Goal: Task Accomplishment & Management: Use online tool/utility

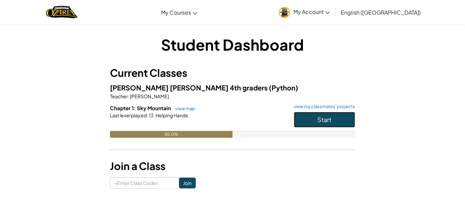
click at [320, 116] on span "Start" at bounding box center [324, 120] width 14 height 8
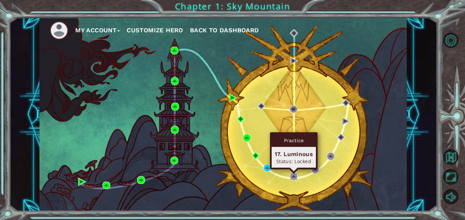
click at [291, 176] on img at bounding box center [294, 177] width 8 height 8
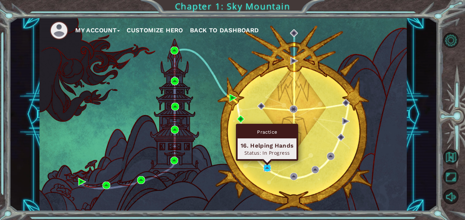
click at [268, 169] on img at bounding box center [268, 169] width 8 height 8
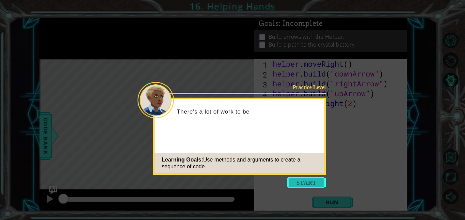
click at [301, 183] on button "Start" at bounding box center [306, 182] width 39 height 11
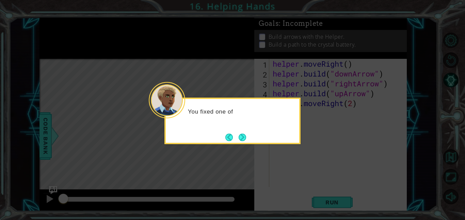
click at [238, 126] on div "You fixed one of" at bounding box center [233, 115] width 134 height 27
click at [243, 134] on button "Next" at bounding box center [242, 137] width 7 height 7
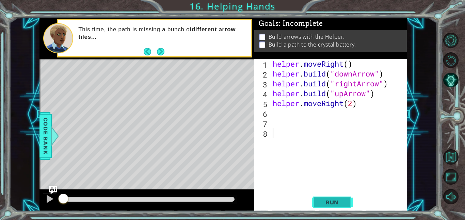
click at [339, 198] on button "Run" at bounding box center [332, 202] width 41 height 15
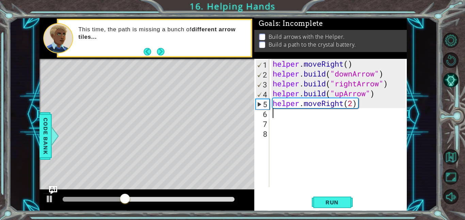
click at [281, 116] on div "helper . moveRight ( ) helper . build ( "downArrow" ) helper . build ( "rightAr…" at bounding box center [340, 133] width 138 height 148
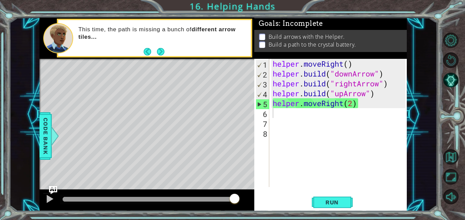
click at [54, 185] on div "Level Map" at bounding box center [197, 159] width 315 height 201
click at [50, 201] on div at bounding box center [49, 199] width 9 height 9
click at [51, 189] on img "Ask AI" at bounding box center [53, 190] width 9 height 9
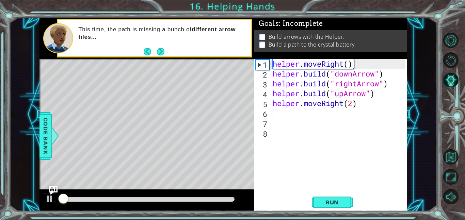
click at [0, 0] on div "AI Hint Need a hint? You can ask the AI for help. Ask the AI" at bounding box center [0, 0] width 0 height 0
click at [51, 189] on img "Ask AI" at bounding box center [53, 190] width 9 height 9
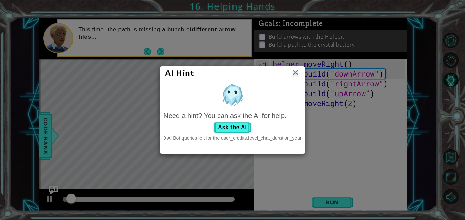
click at [51, 189] on div "AI Hint Need a hint? You can ask the AI for help. Ask the AI 9 AI Bot queries l…" at bounding box center [232, 110] width 465 height 220
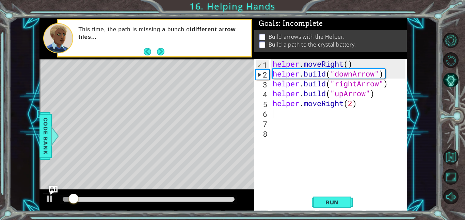
click at [51, 188] on img "Ask AI" at bounding box center [53, 190] width 9 height 9
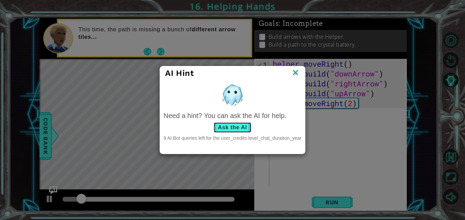
click at [250, 129] on button "Ask the AI" at bounding box center [233, 127] width 38 height 11
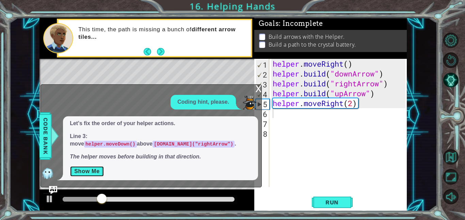
click at [90, 170] on button "Show Me" at bounding box center [87, 171] width 34 height 11
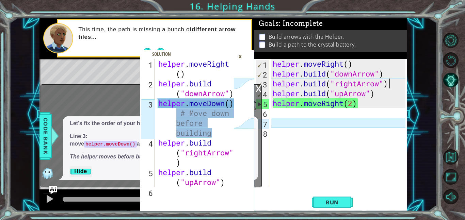
click at [393, 87] on div "helper . moveRight ( ) helper . build ( "downArrow" ) helper . build ( "rightAr…" at bounding box center [340, 133] width 138 height 148
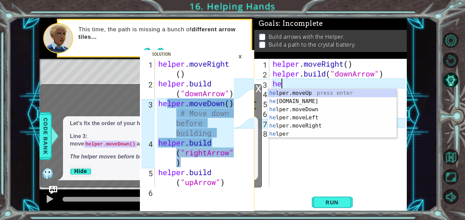
type textarea "h"
click at [328, 107] on div "he lper.moveUp press enter he [DOMAIN_NAME] press enter he lper.moveDown press …" at bounding box center [332, 121] width 129 height 65
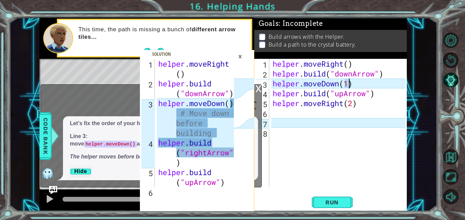
click at [379, 94] on div "helper . moveRight ( ) helper . build ( "downArrow" ) helper . moveDown ( 1 ) h…" at bounding box center [340, 133] width 138 height 148
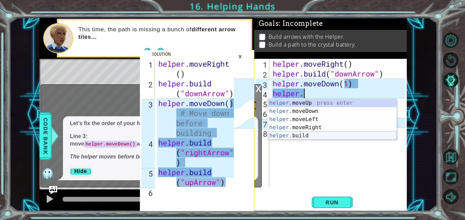
click at [317, 137] on div "helper. moveUp press enter helper. moveDown press enter helper. moveLeft press …" at bounding box center [332, 127] width 129 height 57
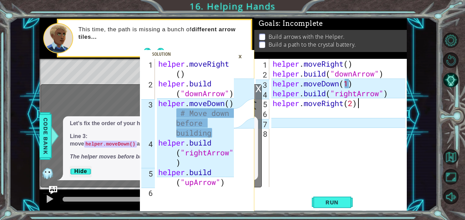
click at [360, 106] on div "helper . moveRight ( ) helper . build ( "downArrow" ) helper . moveDown ( 1 ) h…" at bounding box center [340, 133] width 138 height 148
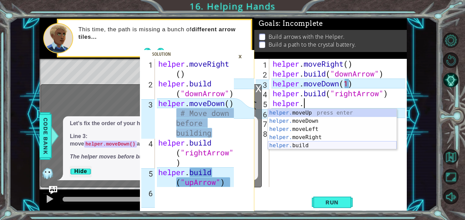
click at [311, 144] on div "helper. moveUp press enter helper. moveDown press enter helper. moveLeft press …" at bounding box center [332, 137] width 129 height 57
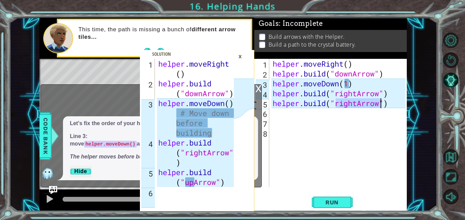
click at [357, 104] on div "helper . moveRight ( ) helper . build ( "downArrow" ) helper . moveDown ( 1 ) h…" at bounding box center [338, 123] width 134 height 128
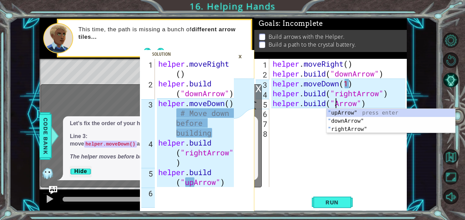
scroll to position [0, 3]
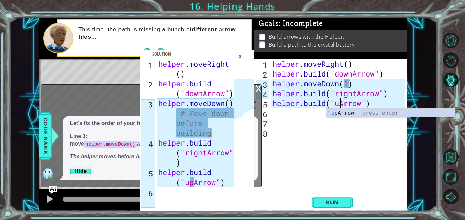
type textarea "[DOMAIN_NAME]("upArrow")"
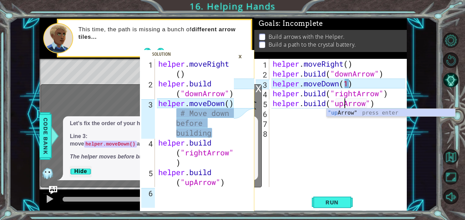
click at [273, 114] on div "helper . moveRight ( ) helper . build ( "downArrow" ) helper . moveDown ( 1 ) h…" at bounding box center [340, 133] width 138 height 148
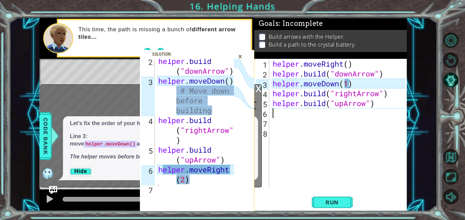
scroll to position [21, 0]
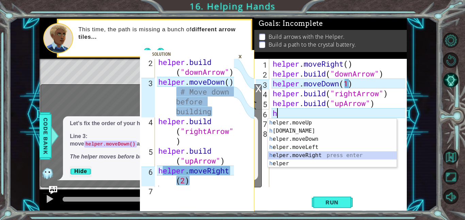
click at [309, 155] on div "h elper.moveUp press enter h [DOMAIN_NAME] press enter h elper.moveDown press e…" at bounding box center [332, 151] width 129 height 65
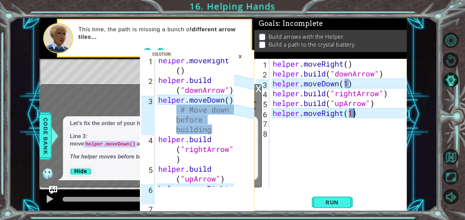
scroll to position [30, 0]
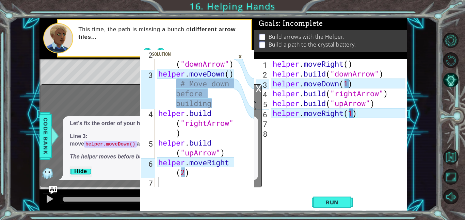
type textarea "helper.moveRight(1)"
click at [162, 181] on div "helper . build ( "downArrow" ) helper . moveDown ( ) # Move down before buildin…" at bounding box center [197, 128] width 80 height 158
drag, startPoint x: 162, startPoint y: 180, endPoint x: 165, endPoint y: 191, distance: 11.8
click at [165, 191] on div "2 3 4 5 6 7 helper . build ( "downArrow" ) helper . moveDown ( ) # Move down be…" at bounding box center [197, 135] width 114 height 153
click at [354, 110] on div "helper . moveRight ( ) helper . build ( "downArrow" ) helper . moveDown ( 1 ) h…" at bounding box center [340, 133] width 138 height 148
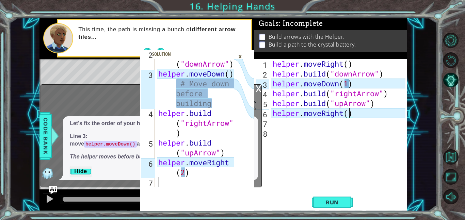
scroll to position [0, 3]
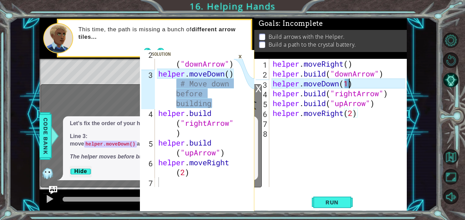
click at [349, 83] on div "helper . moveRight ( ) helper . build ( "downArrow" ) helper . moveDown ( 1 ) h…" at bounding box center [340, 133] width 138 height 148
type textarea "helper.moveDown()"
click at [275, 122] on div "helper . moveRight ( ) helper . build ( "downArrow" ) helper . moveDown ( ) hel…" at bounding box center [340, 133] width 138 height 148
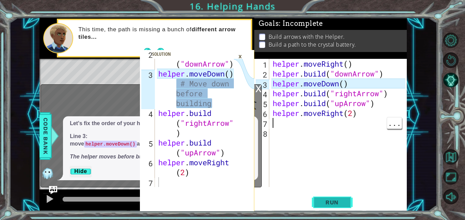
click at [330, 198] on button "Run" at bounding box center [332, 202] width 41 height 15
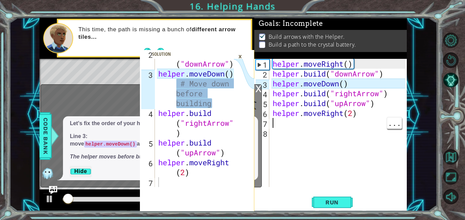
click at [244, 58] on div "×" at bounding box center [240, 57] width 11 height 12
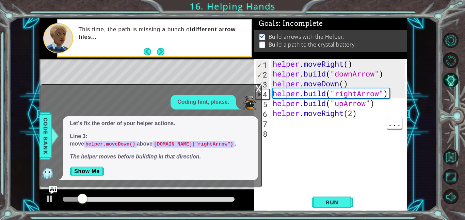
click at [255, 87] on div "x" at bounding box center [258, 88] width 6 height 7
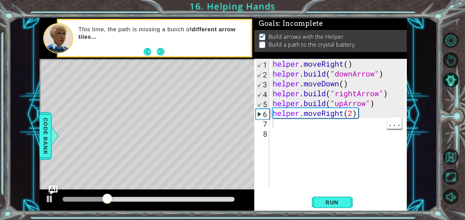
click at [50, 191] on img "Ask AI" at bounding box center [53, 190] width 9 height 9
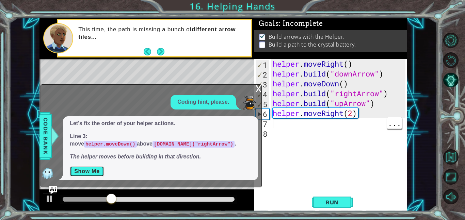
click at [79, 172] on button "Show Me" at bounding box center [87, 171] width 34 height 11
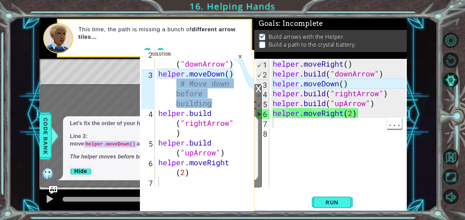
click at [166, 190] on span at bounding box center [197, 130] width 114 height 161
click at [159, 187] on div "helper . build ( "downArrow" ) helper . moveDown ( ) # Move down before buildin…" at bounding box center [197, 128] width 80 height 158
click at [360, 115] on div "helper . moveRight ( ) helper . build ( "downArrow" ) helper . moveDown ( ) hel…" at bounding box center [340, 133] width 138 height 148
click at [265, 66] on div "1" at bounding box center [262, 65] width 13 height 10
type textarea "helper.moveRight()"
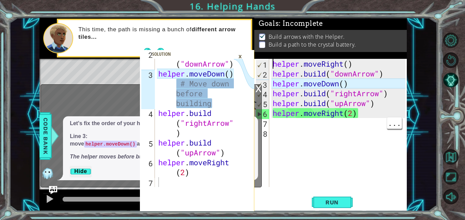
click at [234, 53] on span at bounding box center [197, 130] width 114 height 161
click at [243, 58] on div "×" at bounding box center [240, 57] width 11 height 12
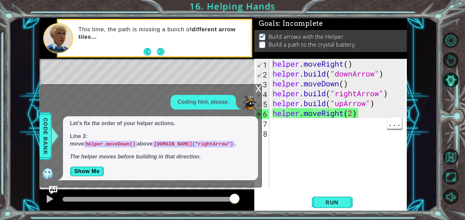
click at [257, 91] on div "x" at bounding box center [258, 88] width 6 height 7
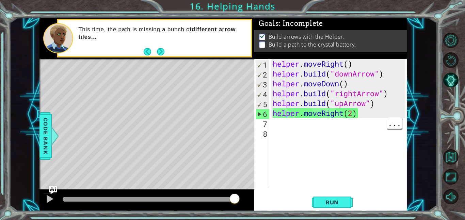
drag, startPoint x: 222, startPoint y: 169, endPoint x: 272, endPoint y: 121, distance: 69.1
click at [272, 121] on div "2 3 4 5 6 7 helper . build ( "downArrow" ) helper . moveDown ( ) # Move down be…" at bounding box center [224, 115] width 368 height 194
click at [272, 121] on div "helper . moveRight ( ) helper . build ( "downArrow" ) helper . moveDown ( ) hel…" at bounding box center [340, 133] width 138 height 148
type textarea "g"
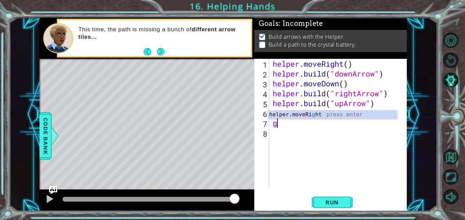
type textarea "\"
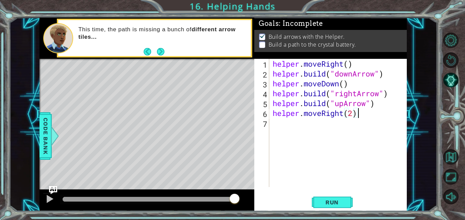
type textarea "helper.moveRight(2)"
